Goal: Information Seeking & Learning: Learn about a topic

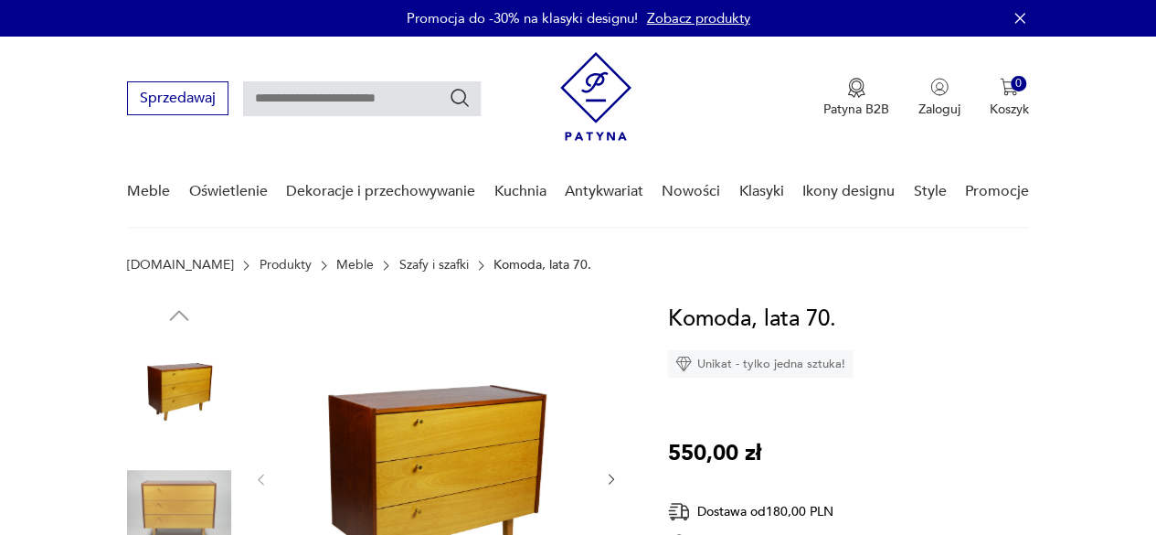
click at [371, 100] on input "text" at bounding box center [362, 98] width 238 height 35
type input "*"
type input "*********"
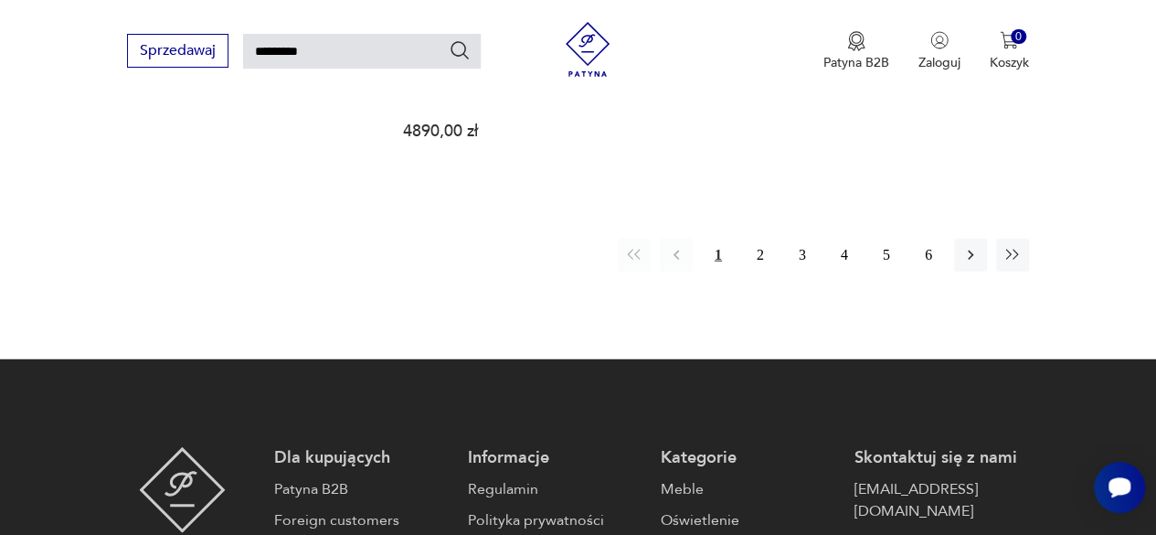
scroll to position [2370, 0]
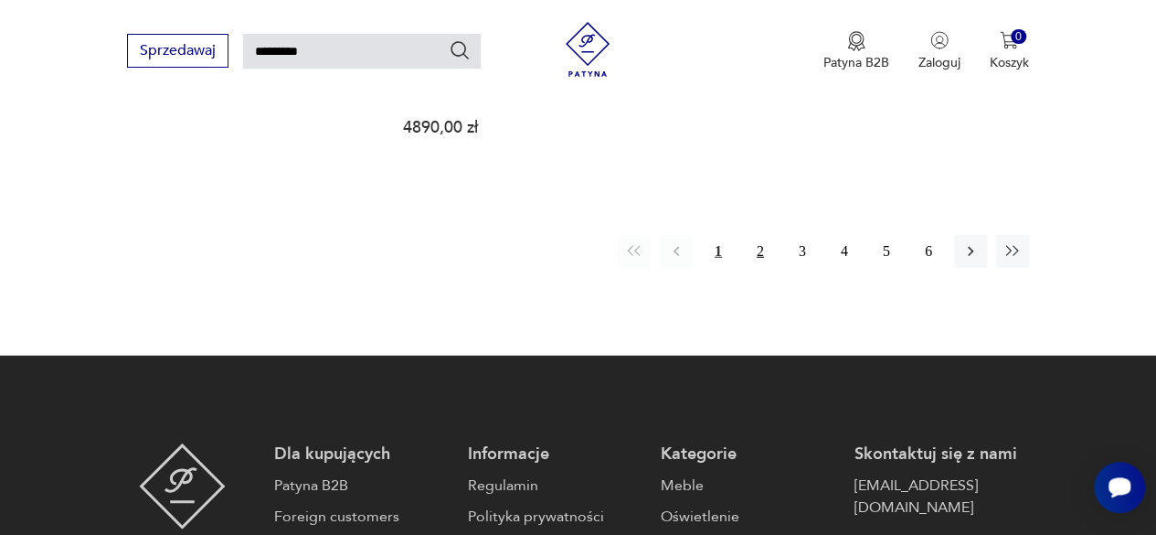
click at [755, 235] on button "2" at bounding box center [760, 251] width 33 height 33
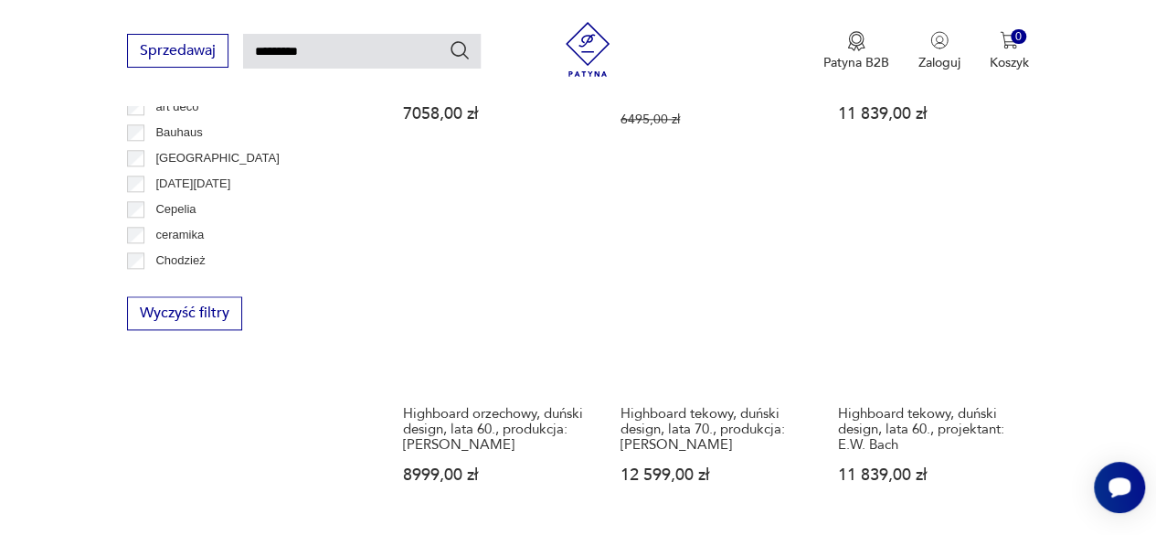
scroll to position [977, 0]
